Goal: Information Seeking & Learning: Learn about a topic

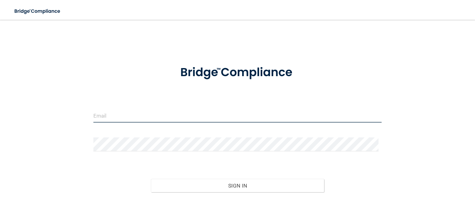
type input "croteaukat@gmail.com"
drag, startPoint x: 149, startPoint y: 119, endPoint x: 30, endPoint y: 148, distance: 122.8
click at [30, 148] on div "croteaukat@gmail.com Invalid email/password. You don't have permission to acces…" at bounding box center [237, 124] width 451 height 197
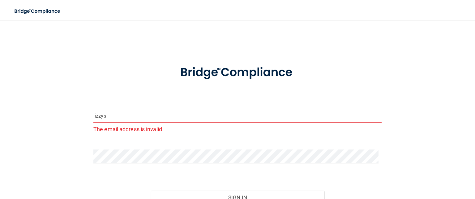
type input "[EMAIL_ADDRESS][DOMAIN_NAME]"
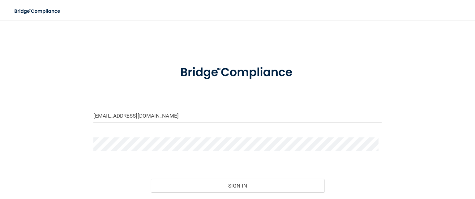
click at [48, 150] on div "lizzysbags@comcast.net Invalid email/password. You don't have permission to acc…" at bounding box center [237, 124] width 451 height 197
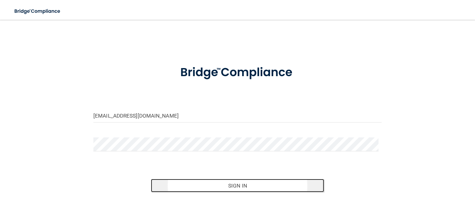
click at [241, 188] on button "Sign In" at bounding box center [237, 186] width 173 height 14
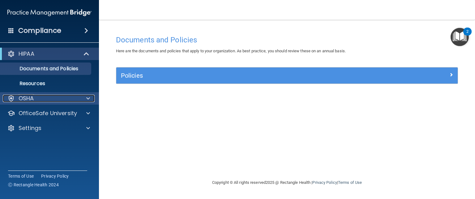
click at [52, 96] on div "OSHA" at bounding box center [41, 98] width 77 height 7
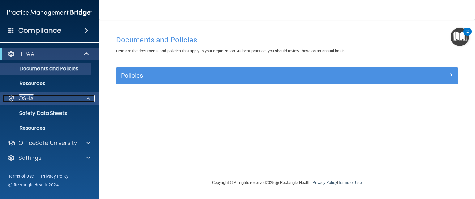
click at [89, 97] on span at bounding box center [88, 98] width 4 height 7
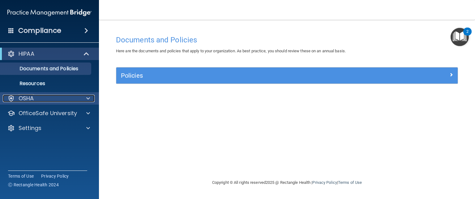
click at [89, 97] on span at bounding box center [88, 98] width 4 height 7
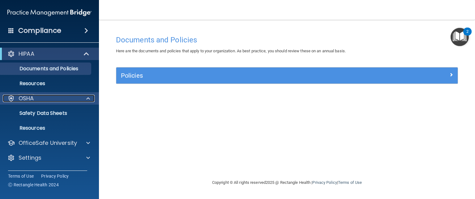
click at [88, 97] on span at bounding box center [88, 98] width 4 height 7
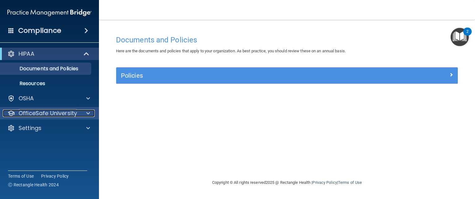
click at [90, 112] on div at bounding box center [87, 113] width 15 height 7
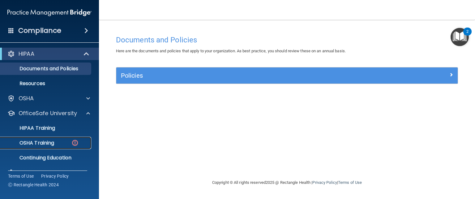
click at [41, 145] on p "OSHA Training" at bounding box center [29, 143] width 50 height 6
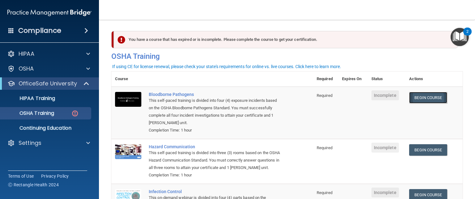
click at [431, 102] on link "Begin Course" at bounding box center [428, 97] width 38 height 11
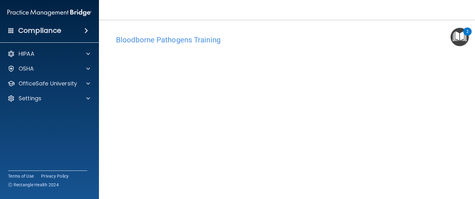
scroll to position [25, 0]
click at [105, 102] on main "Bloodborne Pathogens Training This course doesn’t expire until . Are you sure y…" at bounding box center [287, 109] width 376 height 179
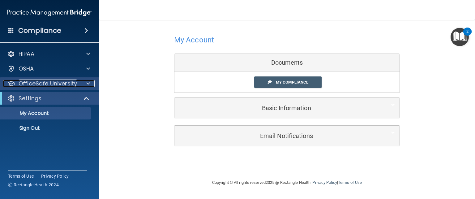
click at [84, 85] on div at bounding box center [87, 83] width 15 height 7
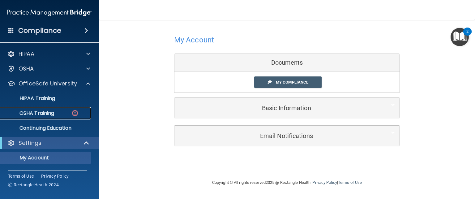
click at [47, 113] on p "OSHA Training" at bounding box center [29, 113] width 50 height 6
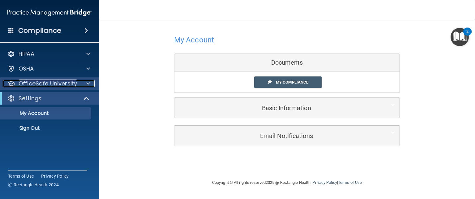
click at [69, 83] on p "OfficeSafe University" at bounding box center [48, 83] width 58 height 7
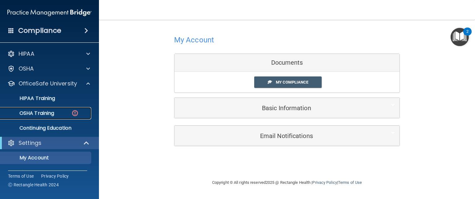
click at [45, 114] on p "OSHA Training" at bounding box center [29, 113] width 50 height 6
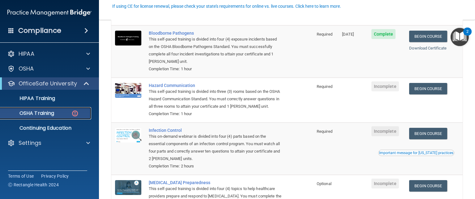
scroll to position [60, 0]
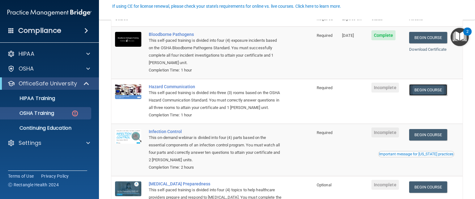
click at [427, 91] on link "Begin Course" at bounding box center [428, 89] width 38 height 11
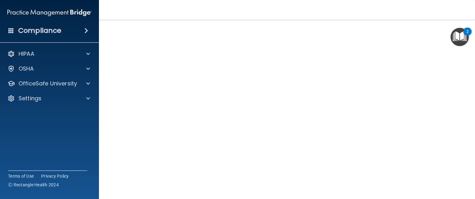
scroll to position [33, 0]
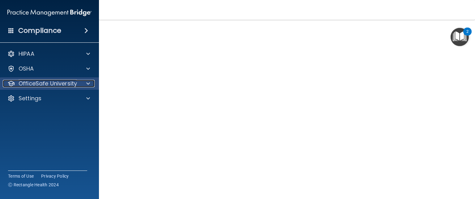
click at [79, 83] on div "OfficeSafe University" at bounding box center [41, 83] width 77 height 7
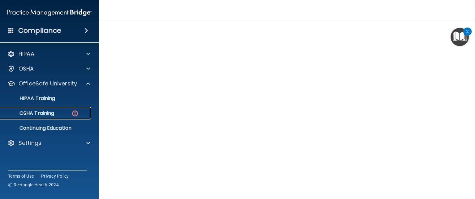
click at [54, 111] on p "OSHA Training" at bounding box center [29, 113] width 50 height 6
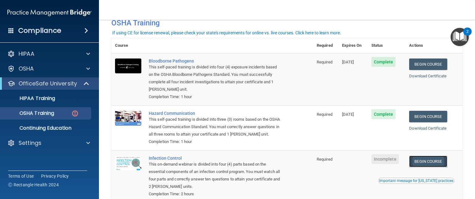
click at [430, 164] on link "Begin Course" at bounding box center [428, 161] width 38 height 11
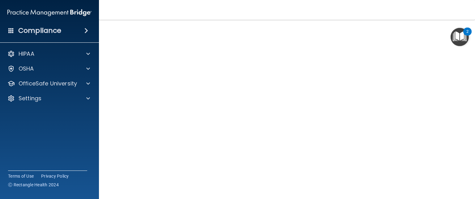
scroll to position [39, 0]
click at [459, 91] on main "Infection Control Training This course doesn’t expire until . Are you sure you …" at bounding box center [287, 109] width 376 height 179
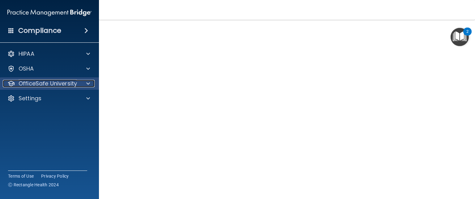
click at [71, 85] on p "OfficeSafe University" at bounding box center [48, 83] width 58 height 7
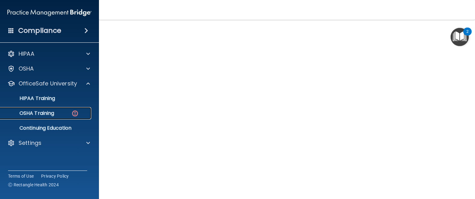
click at [58, 115] on div "OSHA Training" at bounding box center [46, 113] width 84 height 6
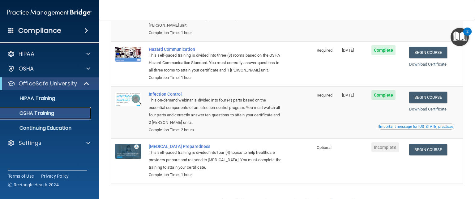
scroll to position [102, 0]
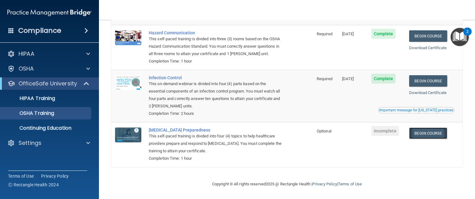
click at [428, 135] on link "Begin Course" at bounding box center [428, 133] width 38 height 11
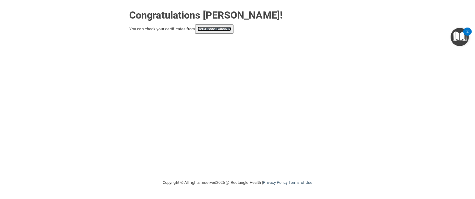
click at [218, 28] on link "your account page!" at bounding box center [215, 29] width 34 height 5
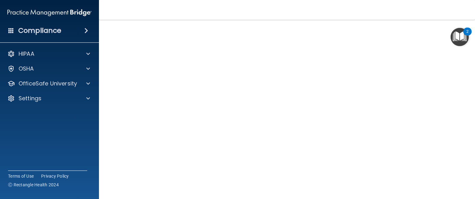
scroll to position [19, 0]
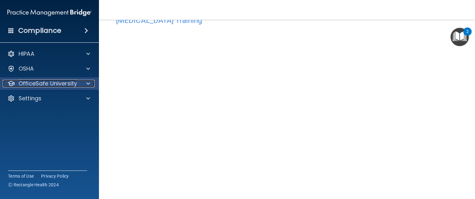
click at [93, 82] on div at bounding box center [87, 83] width 15 height 7
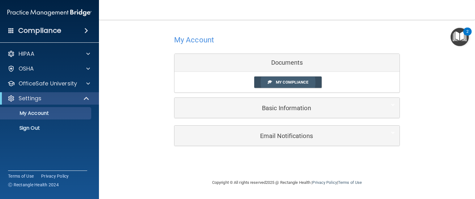
click at [288, 79] on link "My Compliance" at bounding box center [288, 81] width 68 height 11
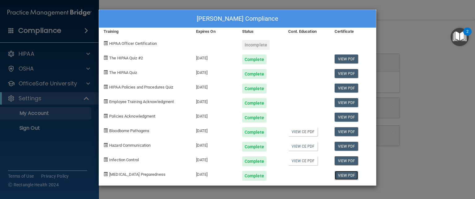
click at [349, 175] on link "View PDF" at bounding box center [347, 175] width 24 height 9
click at [350, 158] on link "View PDF" at bounding box center [347, 160] width 24 height 9
click at [348, 145] on link "View PDF" at bounding box center [347, 146] width 24 height 9
click at [347, 130] on link "View PDF" at bounding box center [347, 131] width 24 height 9
click at [308, 160] on link "View CE PDF" at bounding box center [302, 160] width 29 height 9
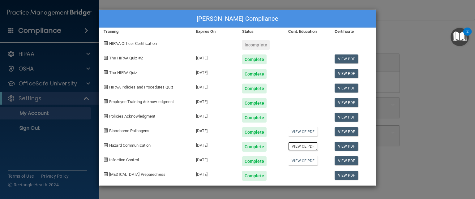
click at [307, 147] on link "View CE PDF" at bounding box center [302, 146] width 29 height 9
click at [307, 132] on link "View CE PDF" at bounding box center [302, 131] width 29 height 9
